Goal: Find contact information: Find contact information

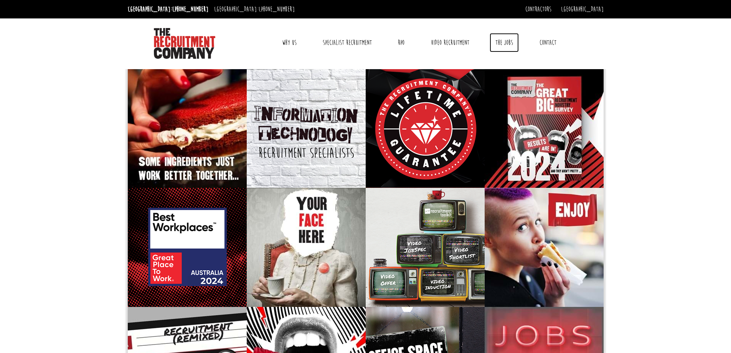
click at [500, 39] on link "The Jobs" at bounding box center [504, 42] width 29 height 19
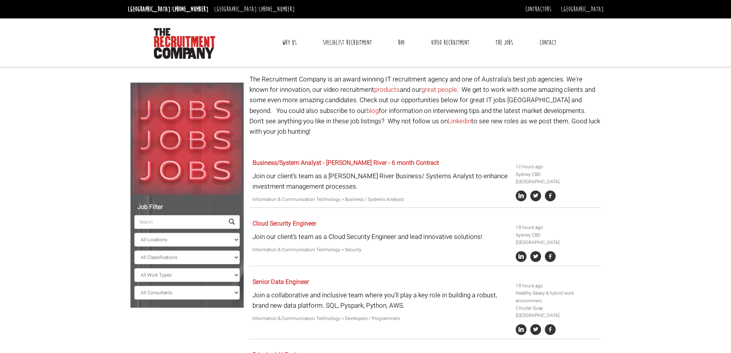
click at [173, 221] on input "search" at bounding box center [179, 222] width 90 height 14
click at [169, 238] on select "All Locations Sydney Melbourne Ireland Sydney CBD Parramatta Circular Quay Nort…" at bounding box center [187, 240] width 106 height 14
select select "[GEOGRAPHIC_DATA]"
click at [134, 233] on select "All Locations Sydney Melbourne Ireland Sydney CBD Parramatta Circular Quay Nort…" at bounding box center [187, 240] width 106 height 14
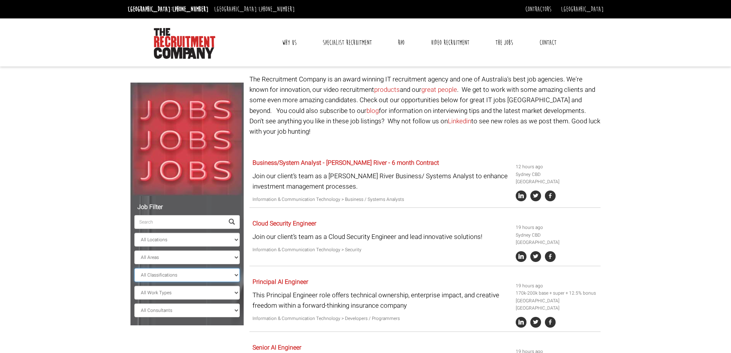
click at [190, 276] on select "All Classifications Banking & Financial Services Information & Communication Te…" at bounding box center [187, 275] width 106 height 14
select select "Administration & Office Support"
click at [134, 268] on select "All Classifications Banking & Financial Services Information & Communication Te…" at bounding box center [187, 275] width 106 height 14
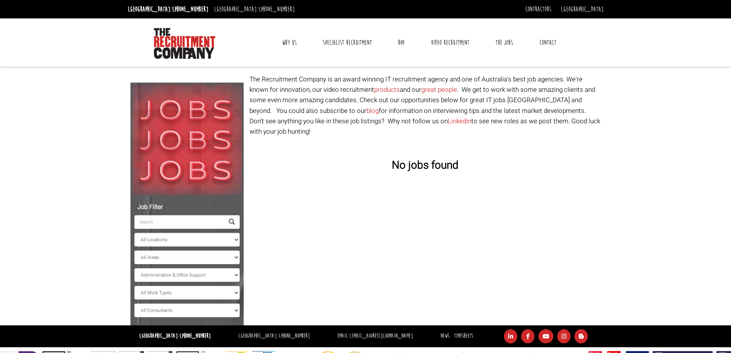
click at [551, 43] on link "Contact" at bounding box center [548, 42] width 28 height 19
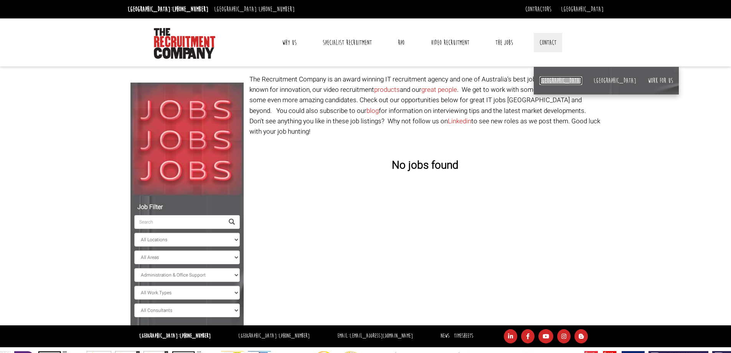
click at [543, 80] on link "[GEOGRAPHIC_DATA]" at bounding box center [561, 80] width 43 height 8
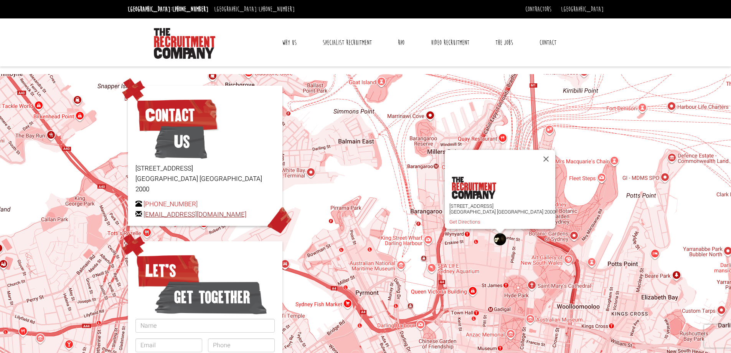
drag, startPoint x: 250, startPoint y: 202, endPoint x: 145, endPoint y: 206, distance: 105.2
click at [145, 206] on p "[PHONE_NUMBER] [EMAIL_ADDRESS][DOMAIN_NAME]" at bounding box center [204, 209] width 139 height 21
copy link "[EMAIL_ADDRESS][DOMAIN_NAME]"
